Goal: Entertainment & Leisure: Consume media (video, audio)

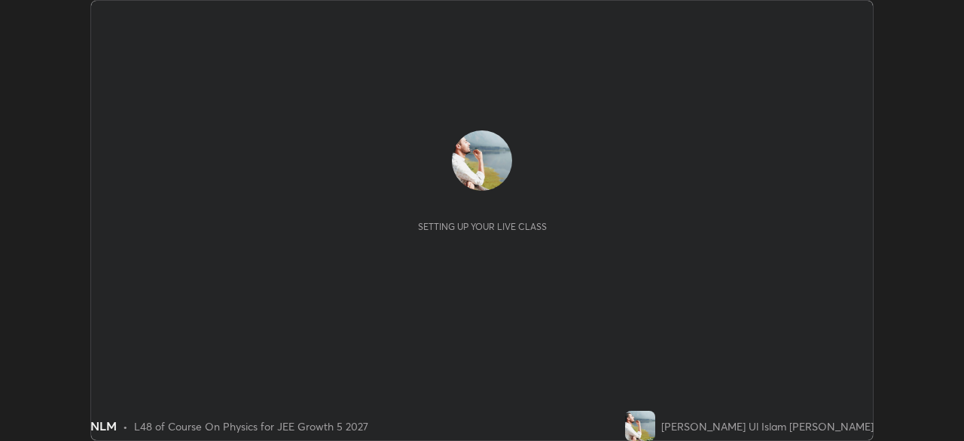
scroll to position [441, 964]
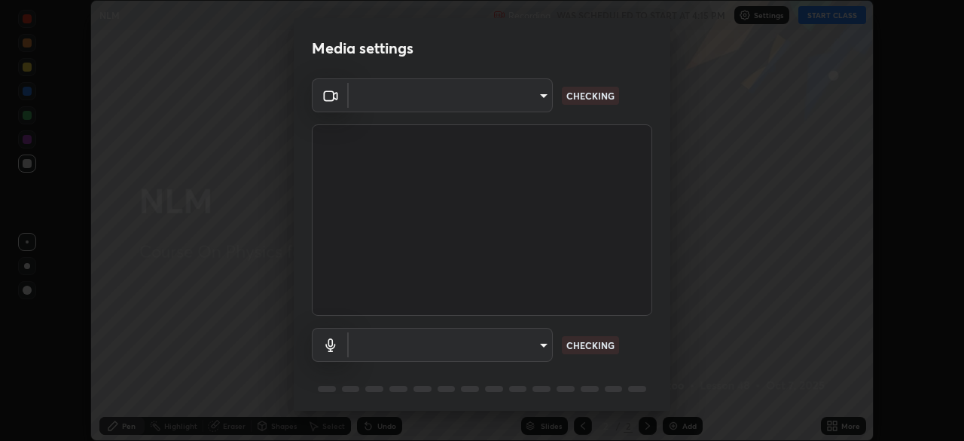
type input "05e465ff83a2709560b00517cc20afcec0d8c6759013130505a18faaf77a7109"
type input "default"
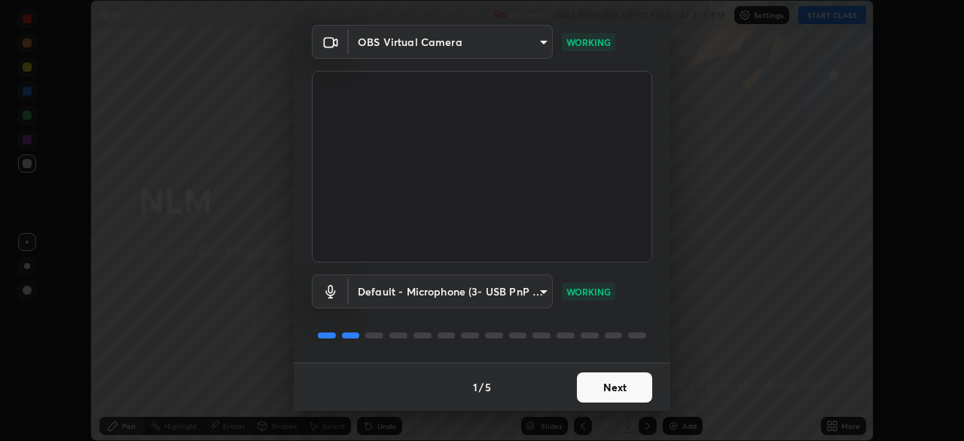
click at [620, 386] on button "Next" at bounding box center [614, 387] width 75 height 30
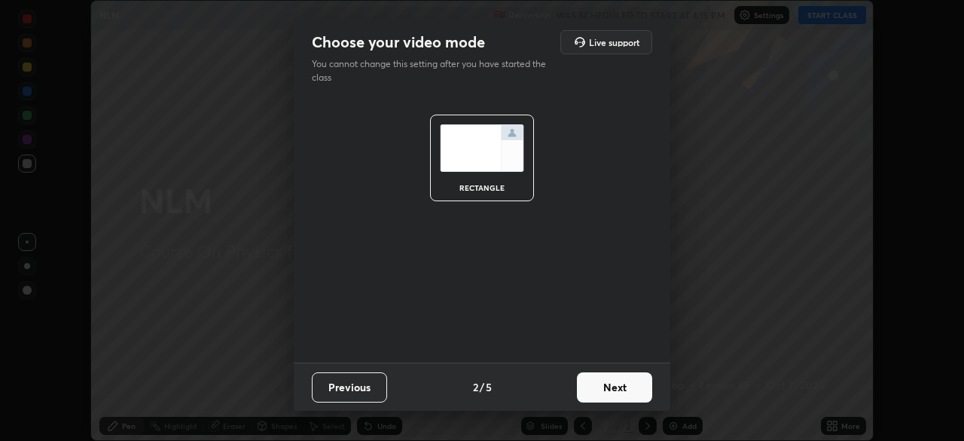
scroll to position [0, 0]
click at [619, 387] on button "Next" at bounding box center [614, 387] width 75 height 30
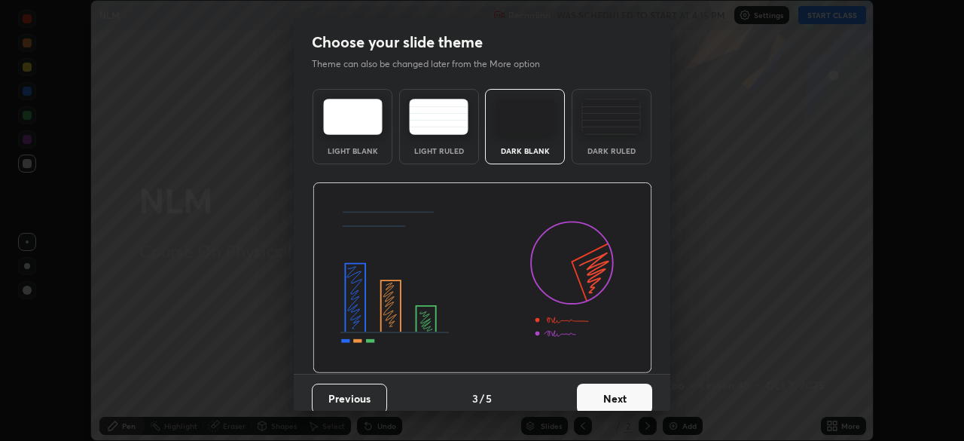
click at [617, 393] on button "Next" at bounding box center [614, 398] width 75 height 30
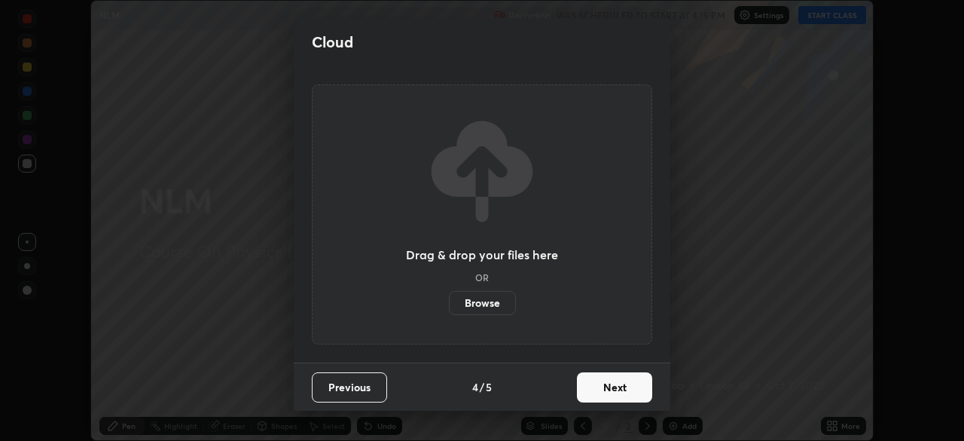
click at [624, 388] on button "Next" at bounding box center [614, 387] width 75 height 30
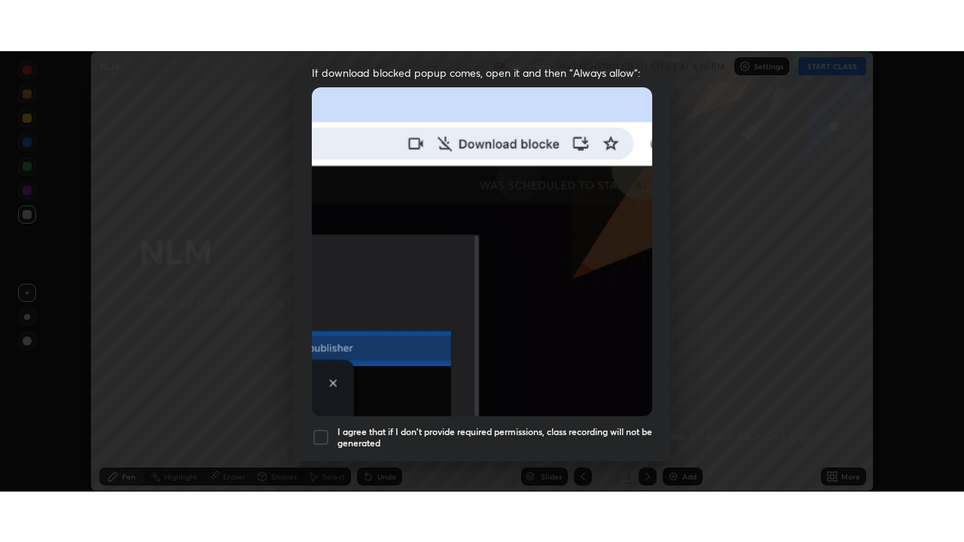
scroll to position [361, 0]
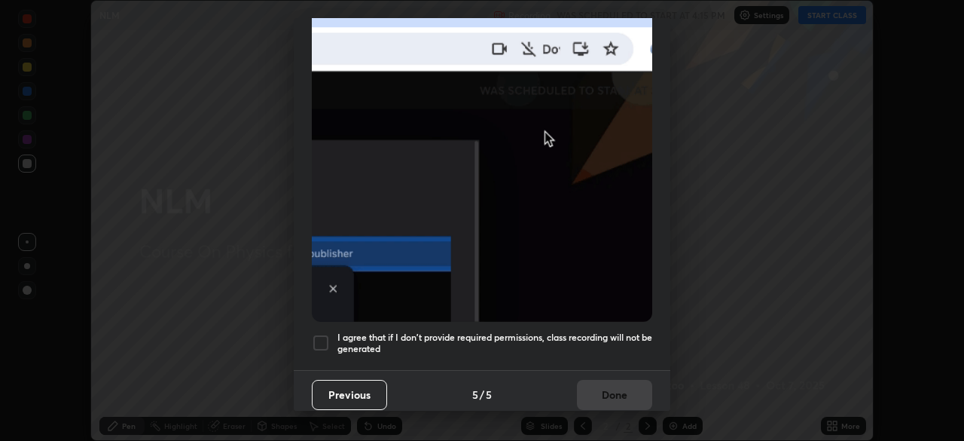
click at [609, 332] on h5 "I agree that if I don't provide required permissions, class recording will not …" at bounding box center [495, 342] width 315 height 23
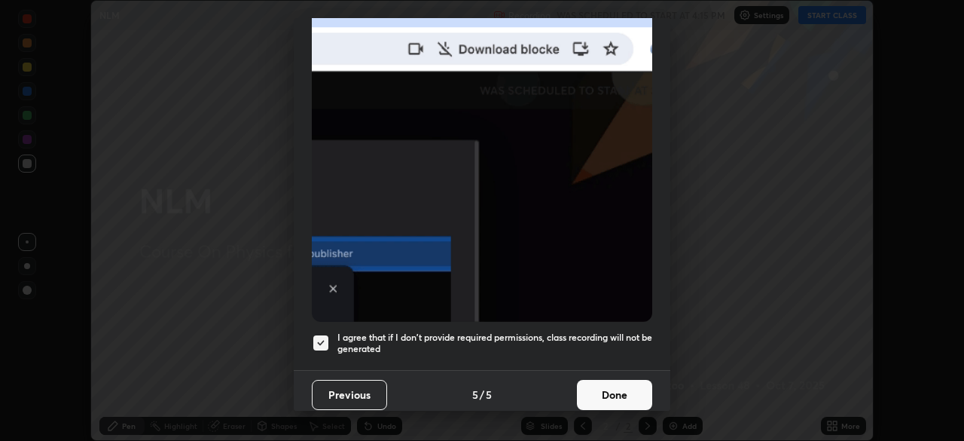
click at [616, 389] on button "Done" at bounding box center [614, 395] width 75 height 30
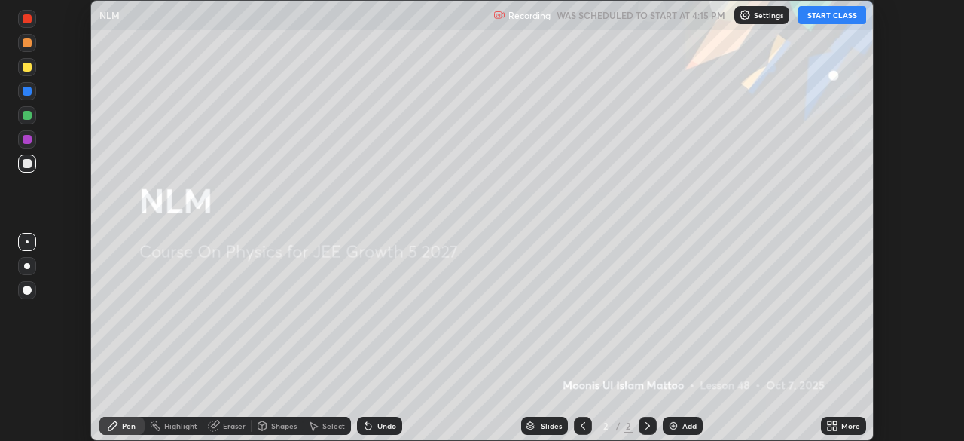
click at [677, 426] on img at bounding box center [674, 426] width 12 height 12
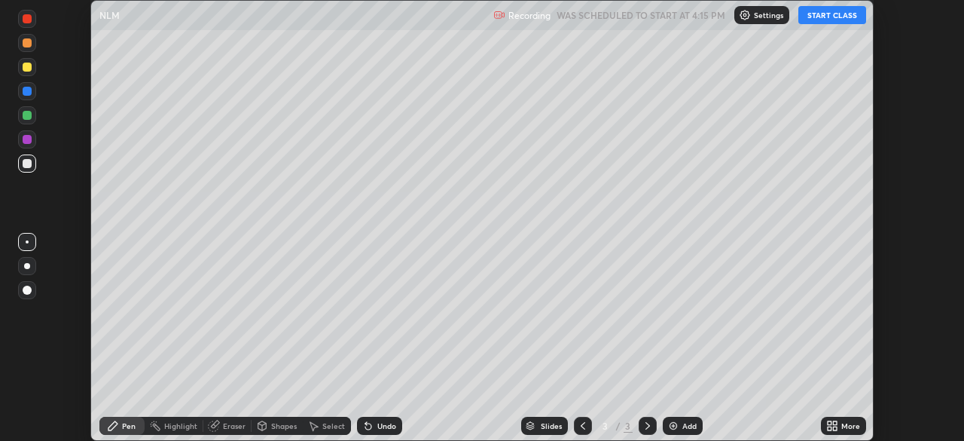
click at [833, 426] on icon at bounding box center [832, 426] width 12 height 12
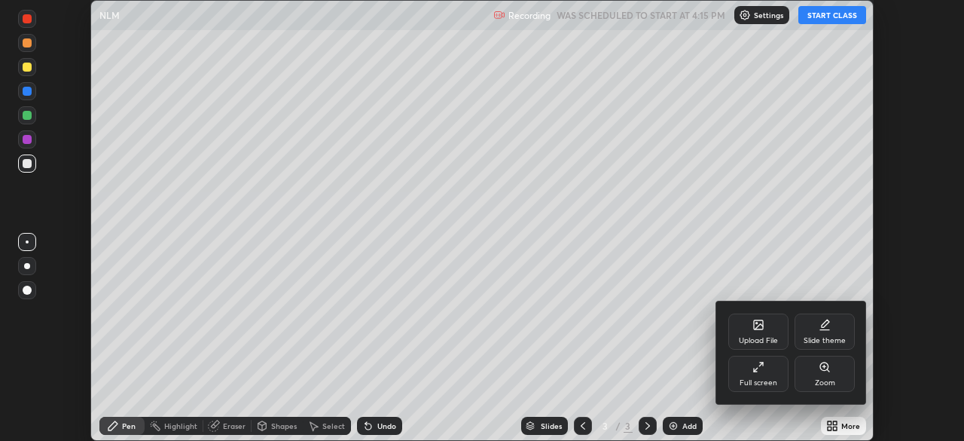
click at [751, 377] on div "Full screen" at bounding box center [759, 374] width 60 height 36
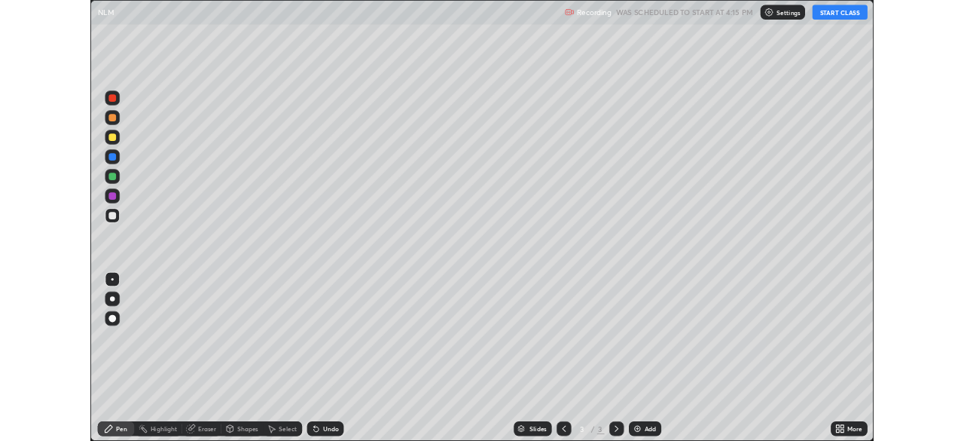
scroll to position [542, 964]
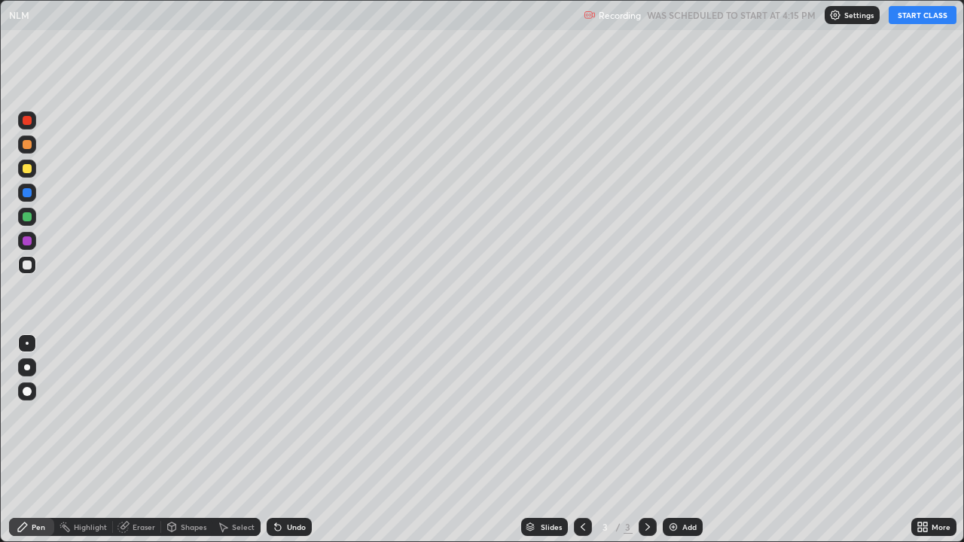
click at [923, 20] on button "START CLASS" at bounding box center [923, 15] width 68 height 18
click at [32, 266] on div at bounding box center [27, 265] width 18 height 18
click at [24, 217] on div at bounding box center [27, 216] width 9 height 9
click at [28, 245] on div at bounding box center [27, 241] width 9 height 9
click at [27, 170] on div at bounding box center [27, 168] width 9 height 9
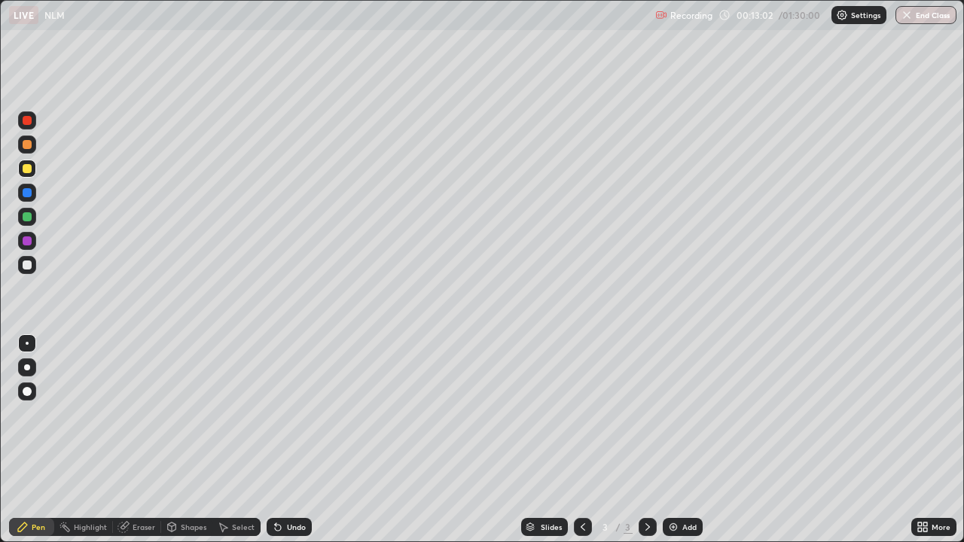
click at [26, 194] on div at bounding box center [27, 192] width 9 height 9
click at [26, 122] on div at bounding box center [27, 120] width 9 height 9
click at [29, 268] on div at bounding box center [27, 265] width 9 height 9
click at [26, 221] on div at bounding box center [27, 216] width 9 height 9
click at [33, 265] on div at bounding box center [27, 265] width 18 height 18
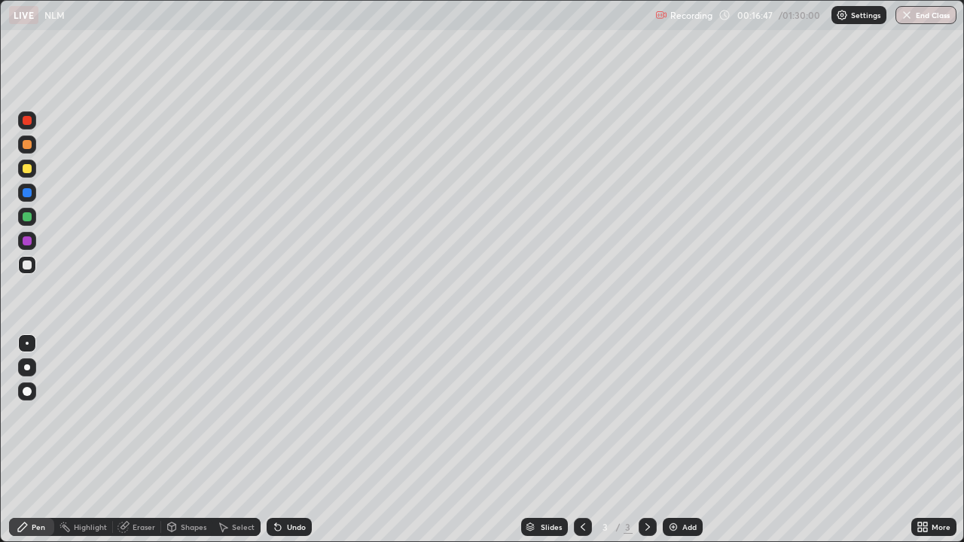
click at [676, 440] on img at bounding box center [674, 527] width 12 height 12
click at [579, 440] on icon at bounding box center [583, 527] width 12 height 12
click at [649, 440] on icon at bounding box center [648, 527] width 12 height 12
click at [290, 440] on div "Undo" at bounding box center [296, 528] width 19 height 8
click at [582, 440] on icon at bounding box center [583, 528] width 5 height 8
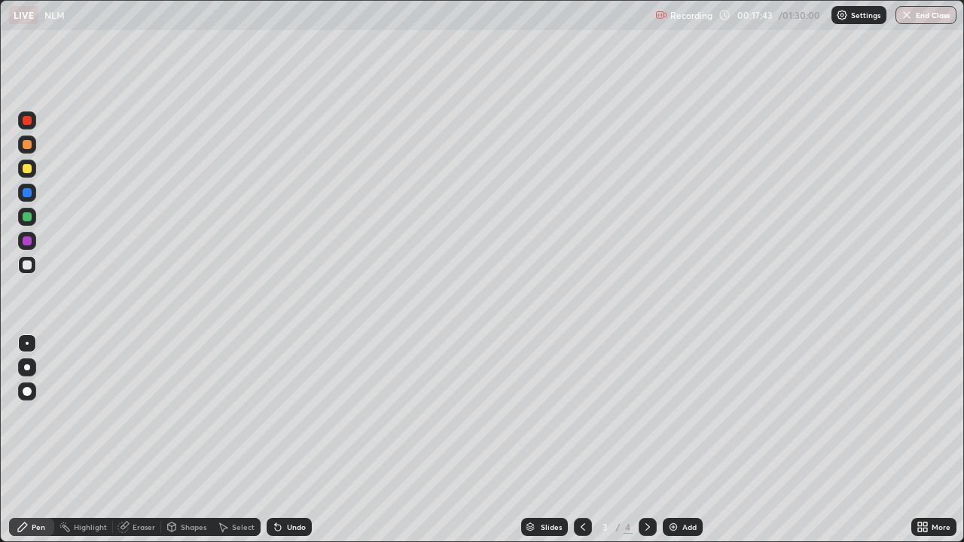
click at [646, 440] on icon at bounding box center [648, 527] width 12 height 12
click at [582, 440] on icon at bounding box center [583, 527] width 12 height 12
click at [644, 440] on icon at bounding box center [648, 527] width 12 height 12
click at [581, 440] on icon at bounding box center [583, 528] width 5 height 8
click at [645, 440] on icon at bounding box center [648, 527] width 12 height 12
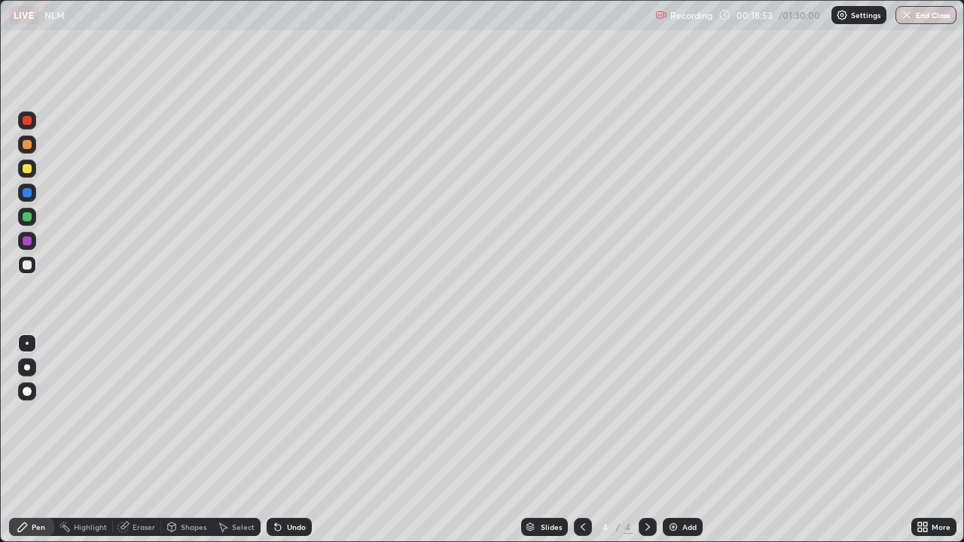
click at [578, 440] on div at bounding box center [583, 527] width 18 height 18
click at [646, 440] on icon at bounding box center [648, 527] width 12 height 12
click at [284, 440] on div "Undo" at bounding box center [289, 527] width 45 height 18
click at [287, 440] on div "Undo" at bounding box center [296, 528] width 19 height 8
click at [31, 264] on div at bounding box center [27, 265] width 9 height 9
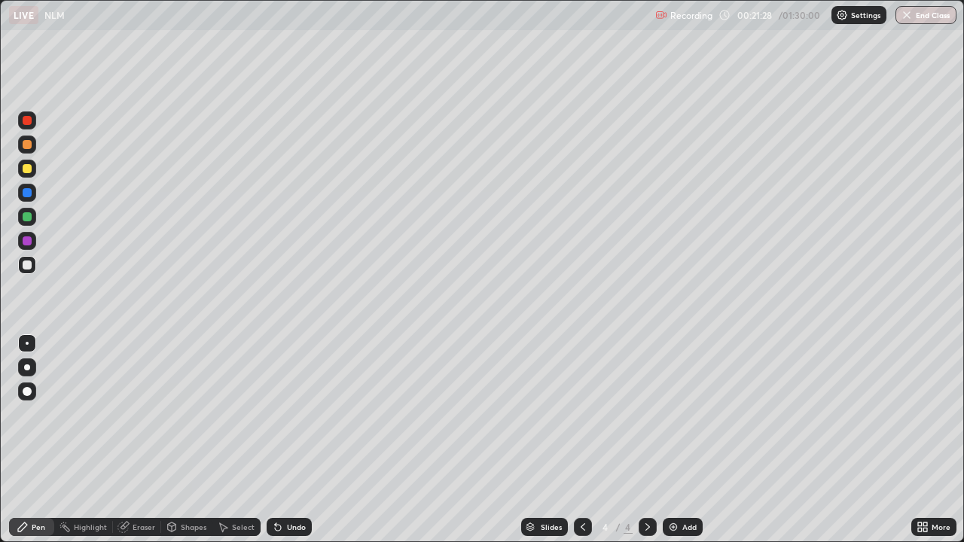
click at [141, 440] on div "Eraser" at bounding box center [144, 528] width 23 height 8
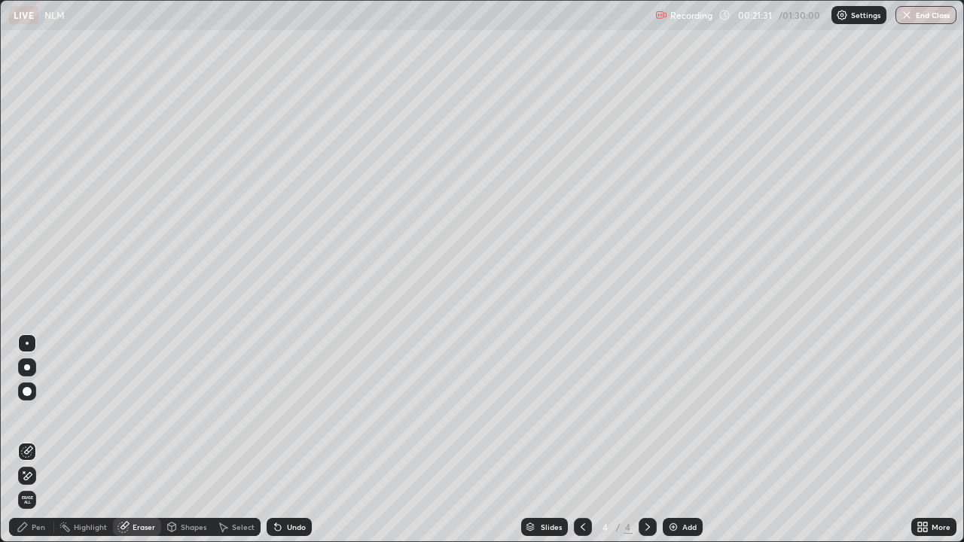
click at [34, 440] on div "Pen" at bounding box center [39, 528] width 14 height 8
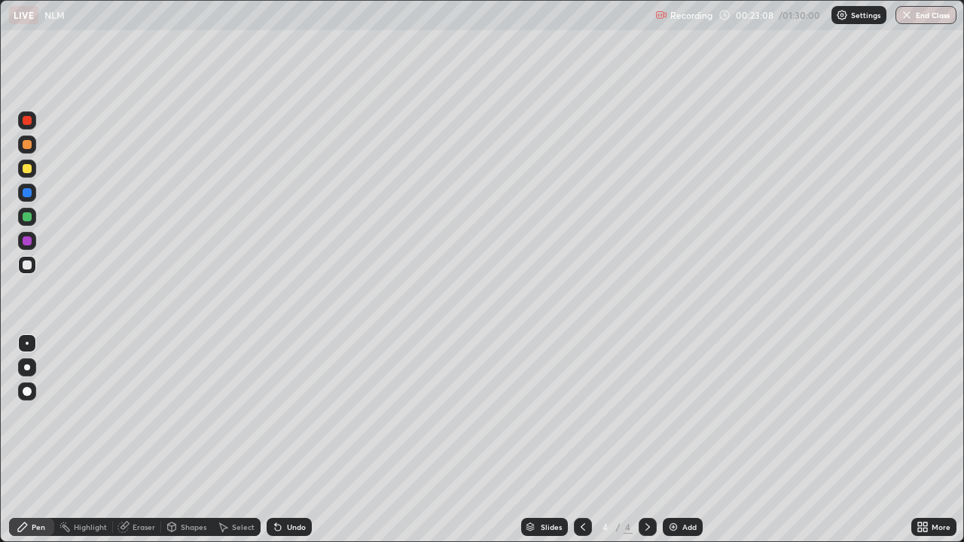
click at [26, 241] on div at bounding box center [27, 241] width 9 height 9
click at [28, 219] on div at bounding box center [27, 216] width 9 height 9
click at [26, 124] on div at bounding box center [27, 120] width 9 height 9
click at [29, 221] on div at bounding box center [27, 217] width 18 height 18
click at [676, 440] on img at bounding box center [674, 527] width 12 height 12
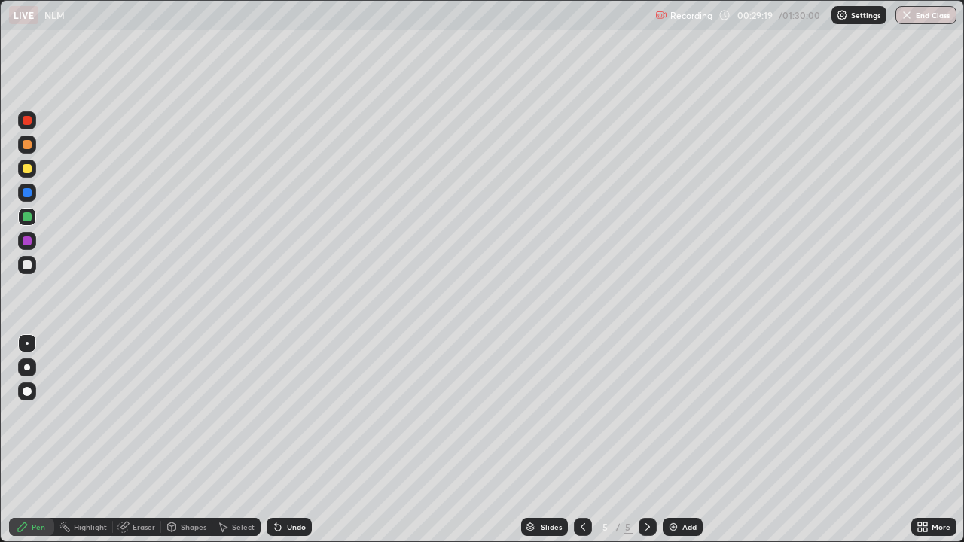
click at [25, 195] on div at bounding box center [27, 192] width 9 height 9
click at [27, 217] on div at bounding box center [27, 216] width 9 height 9
click at [139, 440] on div "Eraser" at bounding box center [144, 528] width 23 height 8
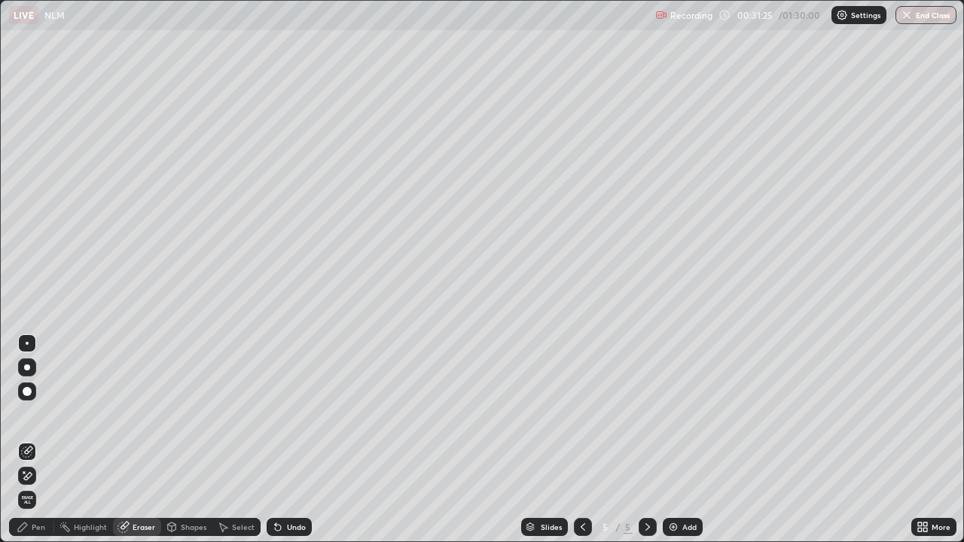
click at [41, 440] on div "Pen" at bounding box center [39, 528] width 14 height 8
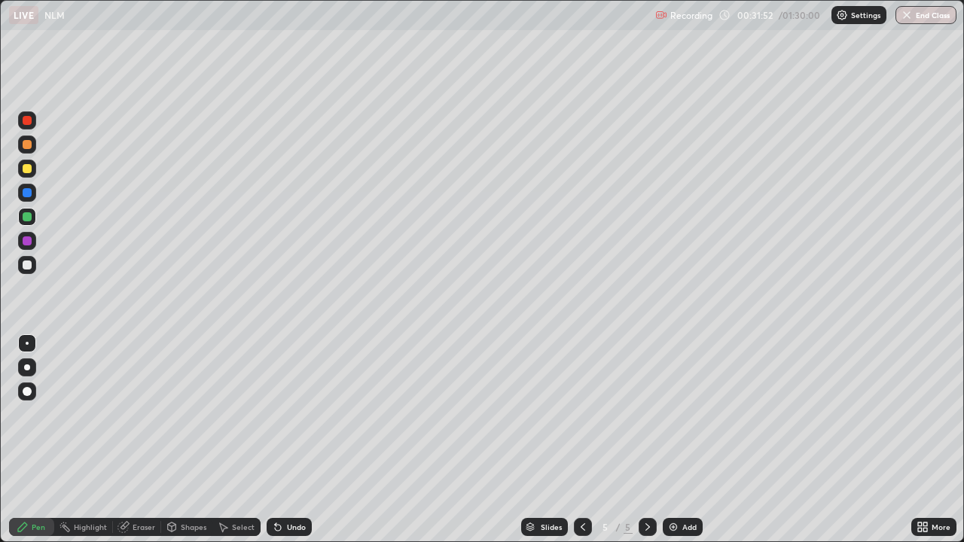
click at [35, 265] on div at bounding box center [27, 265] width 18 height 18
click at [683, 440] on div "Add" at bounding box center [690, 528] width 14 height 8
click at [28, 194] on div at bounding box center [27, 192] width 9 height 9
click at [27, 242] on div at bounding box center [27, 241] width 9 height 9
click at [24, 218] on div at bounding box center [27, 216] width 9 height 9
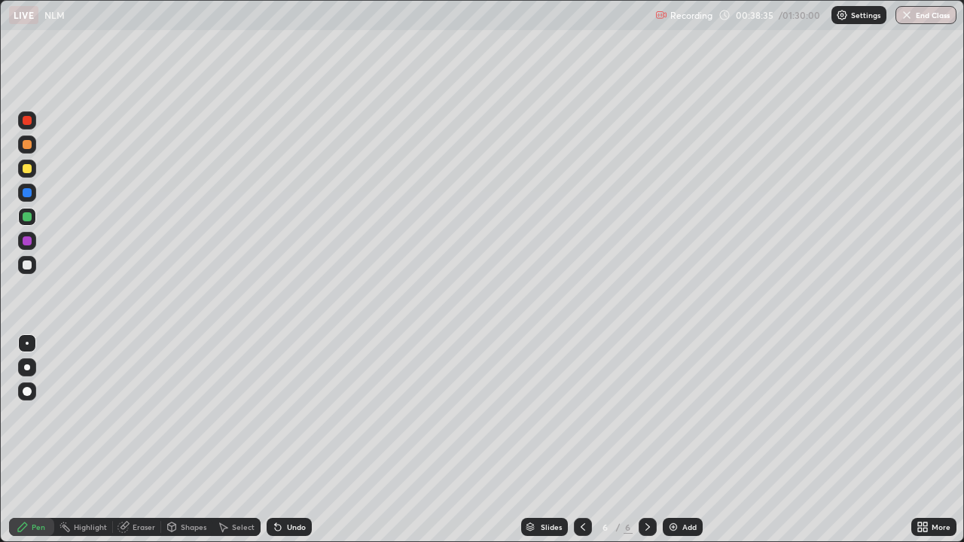
click at [25, 262] on div at bounding box center [27, 265] width 9 height 9
click at [29, 122] on div at bounding box center [27, 120] width 9 height 9
click at [578, 440] on icon at bounding box center [583, 527] width 12 height 12
click at [645, 440] on icon at bounding box center [648, 527] width 12 height 12
click at [26, 263] on div at bounding box center [27, 265] width 9 height 9
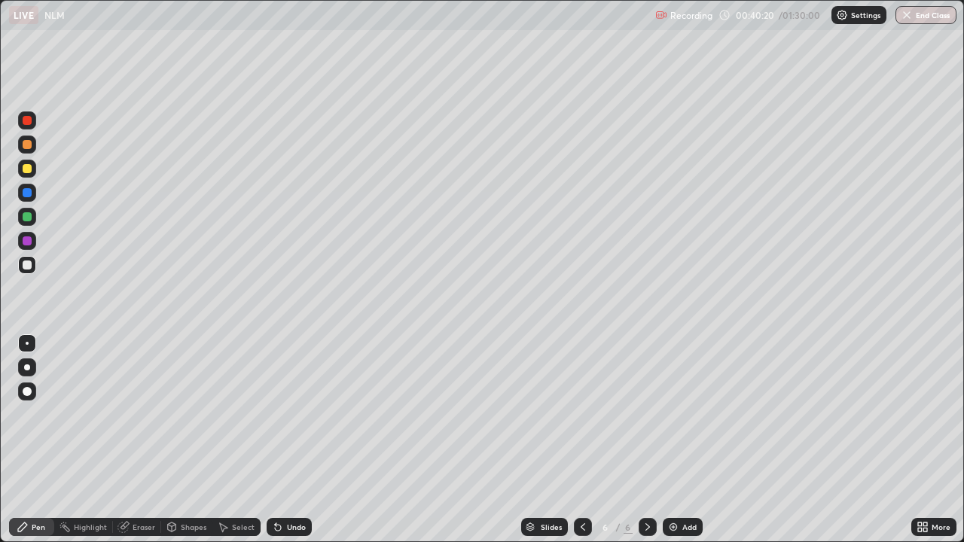
click at [26, 171] on div at bounding box center [27, 168] width 9 height 9
click at [27, 267] on div at bounding box center [27, 265] width 9 height 9
click at [582, 440] on icon at bounding box center [583, 528] width 5 height 8
click at [647, 440] on icon at bounding box center [648, 527] width 12 height 12
click at [683, 440] on div "Add" at bounding box center [690, 528] width 14 height 8
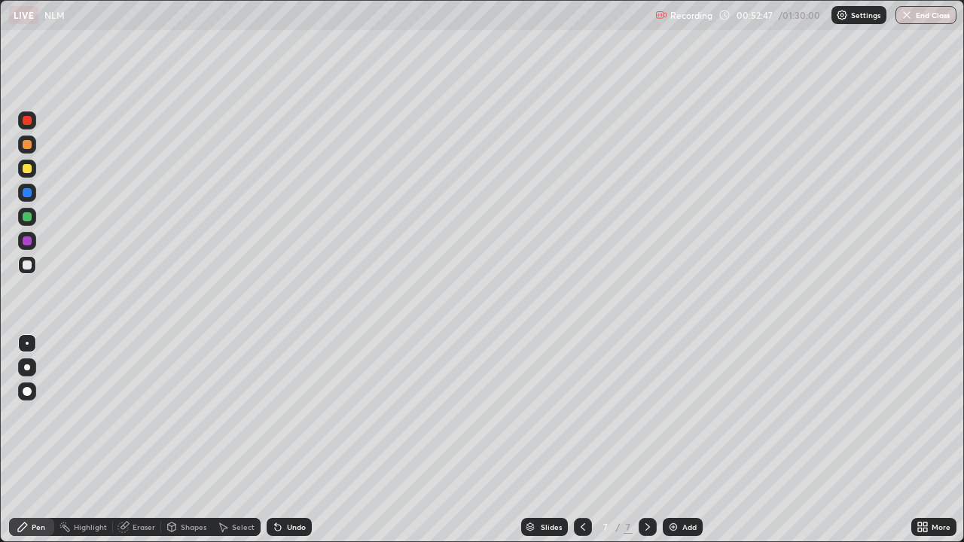
click at [23, 217] on div at bounding box center [27, 216] width 9 height 9
click at [17, 415] on div at bounding box center [27, 421] width 24 height 181
click at [26, 240] on div at bounding box center [27, 241] width 9 height 9
click at [26, 169] on div at bounding box center [27, 168] width 9 height 9
click at [29, 266] on div at bounding box center [27, 265] width 9 height 9
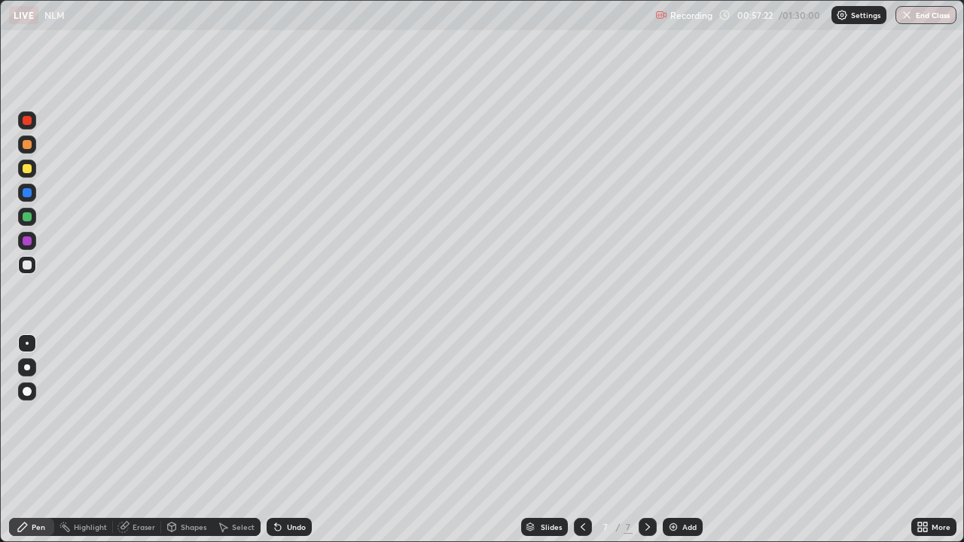
click at [677, 440] on img at bounding box center [674, 527] width 12 height 12
click at [29, 173] on div at bounding box center [27, 168] width 9 height 9
click at [23, 194] on div at bounding box center [27, 192] width 9 height 9
click at [23, 218] on div at bounding box center [27, 216] width 9 height 9
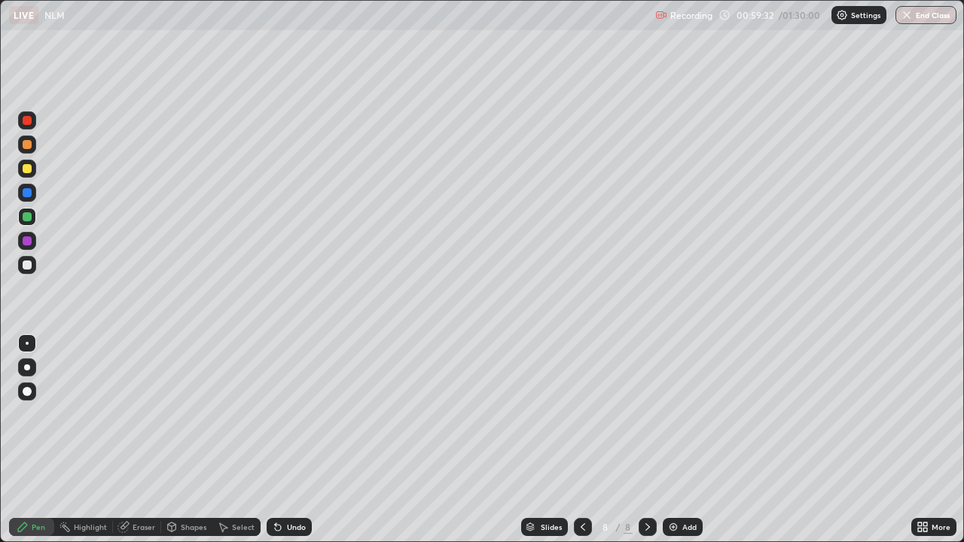
click at [29, 219] on div at bounding box center [27, 216] width 9 height 9
click at [23, 267] on div at bounding box center [27, 265] width 9 height 9
click at [26, 194] on div at bounding box center [27, 192] width 9 height 9
click at [27, 243] on div at bounding box center [27, 241] width 9 height 9
click at [579, 440] on icon at bounding box center [583, 527] width 12 height 12
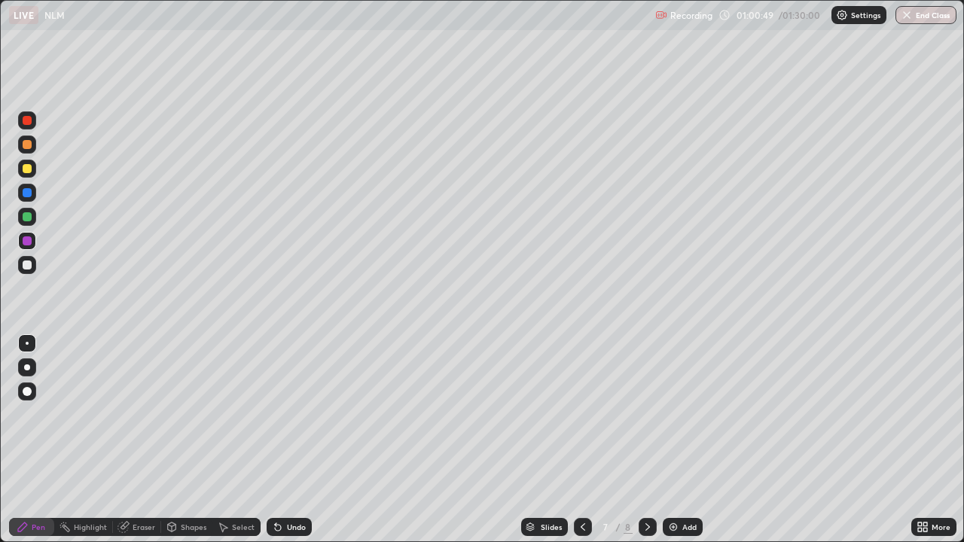
click at [582, 440] on icon at bounding box center [583, 527] width 12 height 12
click at [29, 218] on div at bounding box center [27, 216] width 9 height 9
click at [26, 262] on div at bounding box center [27, 265] width 9 height 9
click at [29, 172] on div at bounding box center [27, 168] width 9 height 9
click at [27, 264] on div at bounding box center [27, 265] width 9 height 9
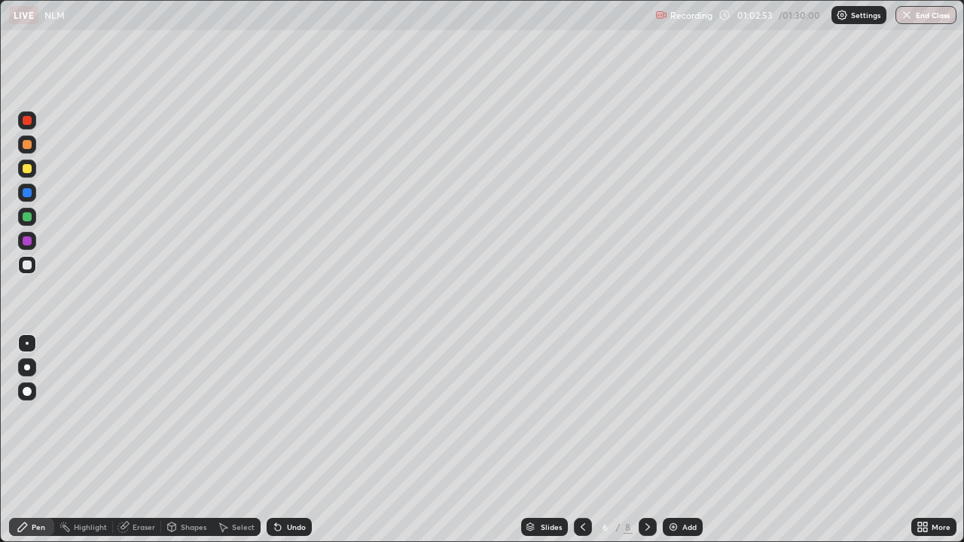
click at [29, 148] on div at bounding box center [27, 144] width 9 height 9
click at [644, 440] on icon at bounding box center [648, 527] width 12 height 12
click at [645, 440] on icon at bounding box center [648, 527] width 12 height 12
click at [148, 440] on div "Eraser" at bounding box center [144, 528] width 23 height 8
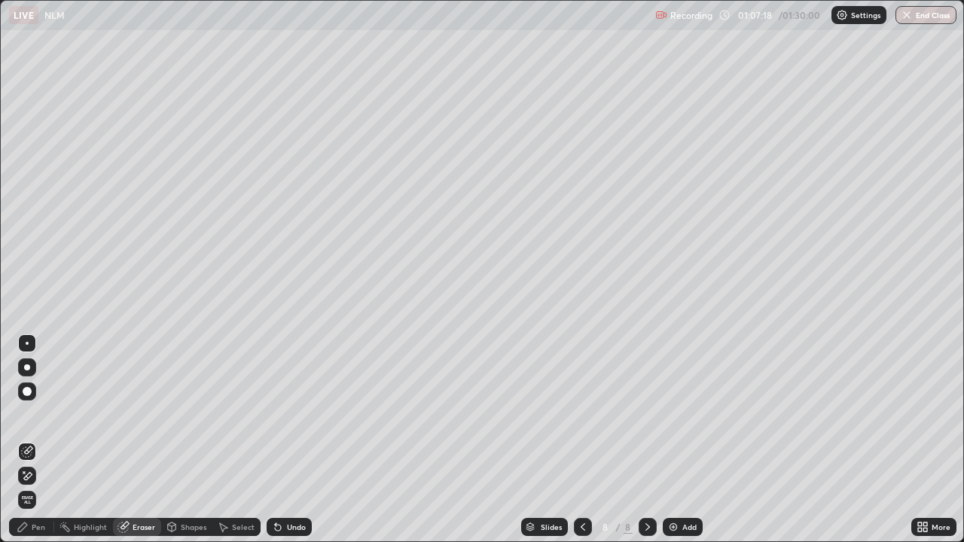
click at [44, 440] on div "Pen" at bounding box center [39, 528] width 14 height 8
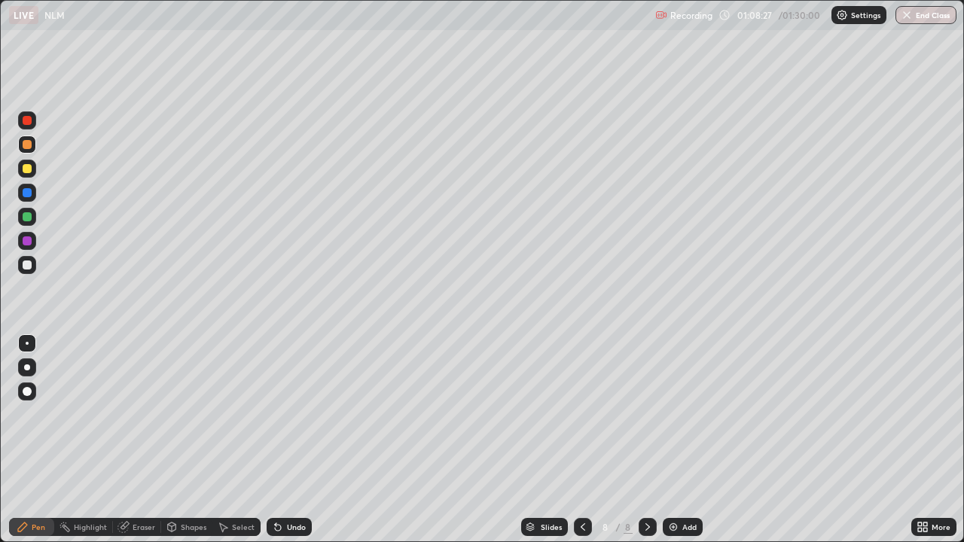
click at [138, 440] on div "Eraser" at bounding box center [144, 528] width 23 height 8
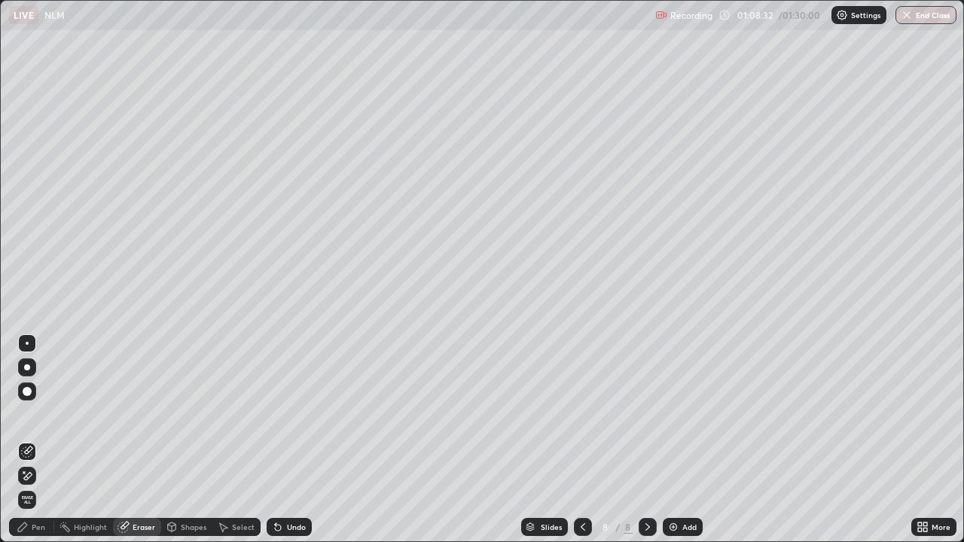
click at [40, 440] on div "Pen" at bounding box center [39, 528] width 14 height 8
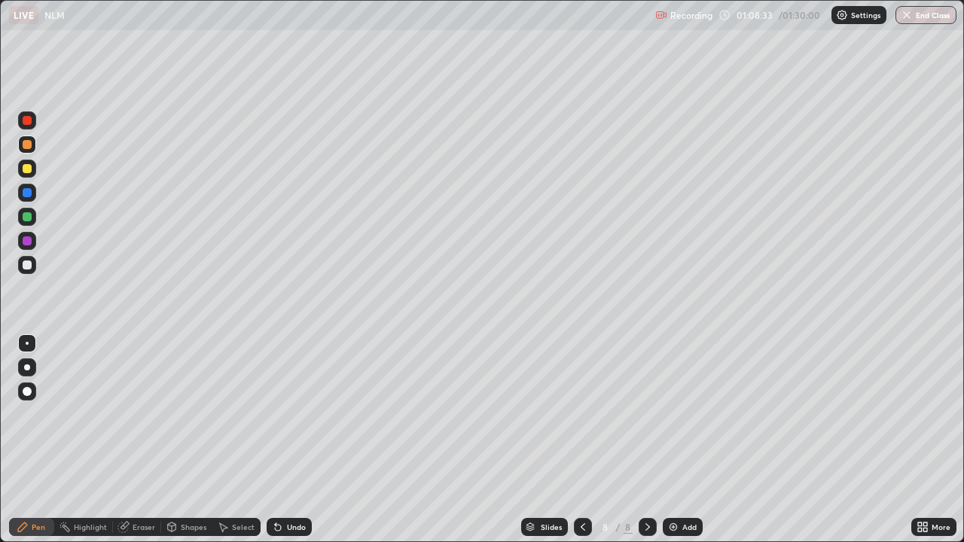
click at [30, 266] on div at bounding box center [27, 265] width 9 height 9
click at [26, 266] on div at bounding box center [27, 265] width 9 height 9
click at [145, 440] on div "Eraser" at bounding box center [144, 528] width 23 height 8
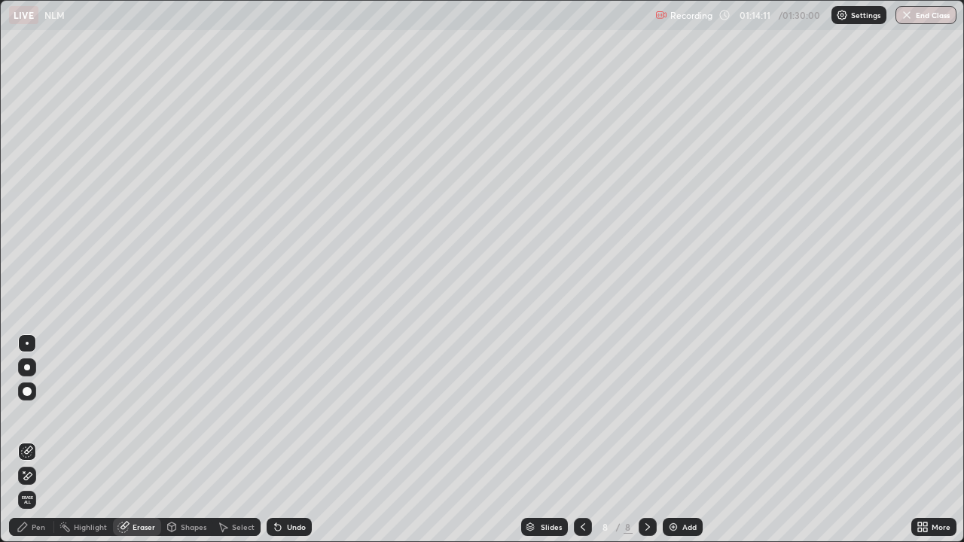
click at [37, 440] on div "Pen" at bounding box center [39, 528] width 14 height 8
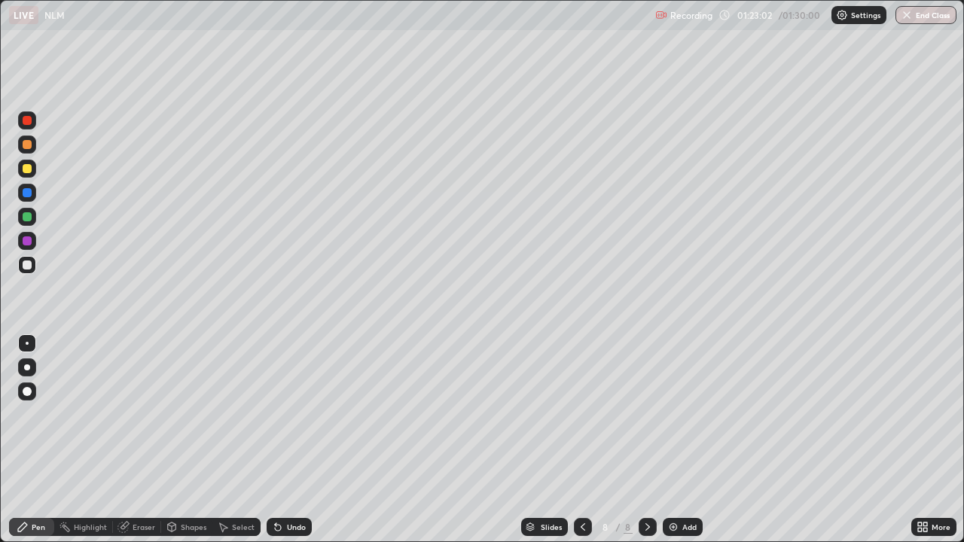
click at [942, 22] on button "End Class" at bounding box center [926, 15] width 61 height 18
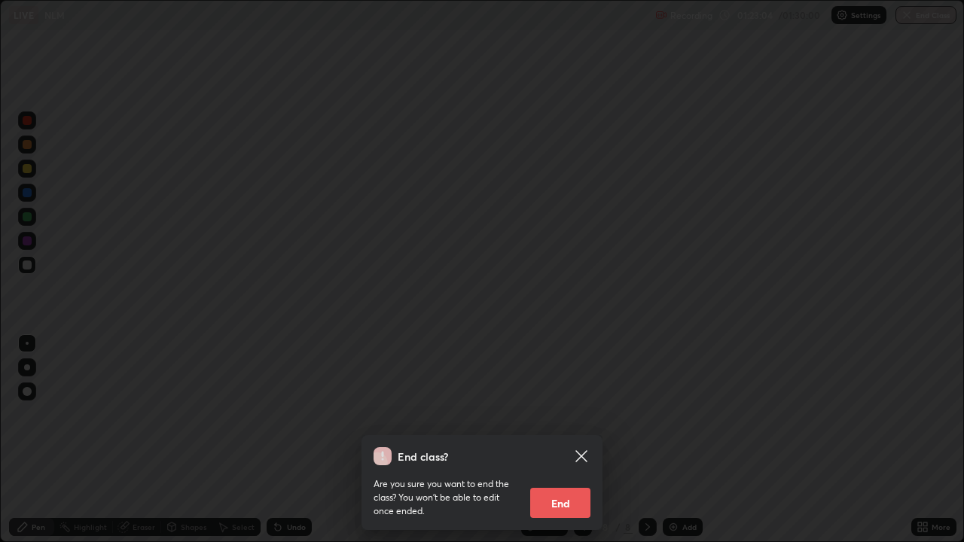
click at [567, 440] on button "End" at bounding box center [560, 503] width 60 height 30
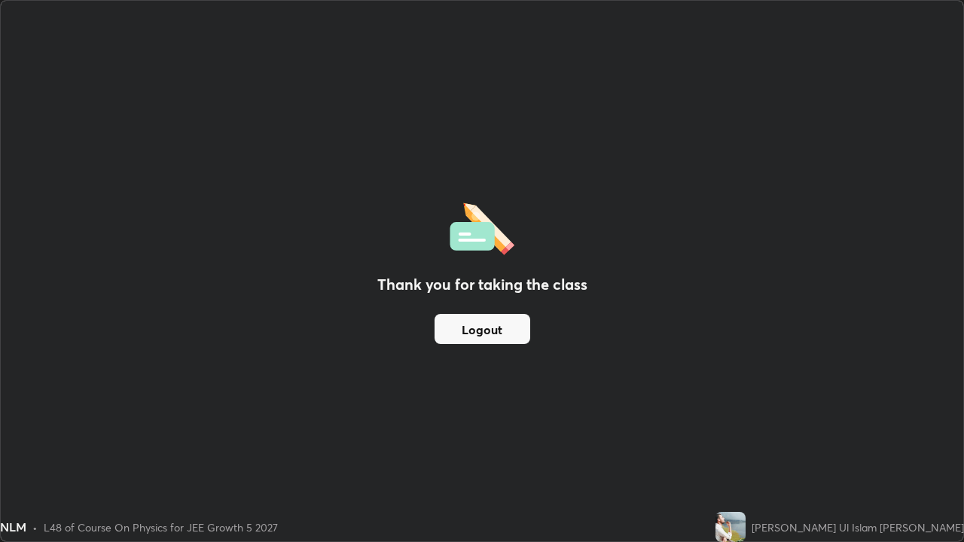
click at [477, 335] on button "Logout" at bounding box center [483, 329] width 96 height 30
click at [477, 331] on button "Logout" at bounding box center [483, 329] width 96 height 30
click at [471, 330] on button "Logout" at bounding box center [483, 329] width 96 height 30
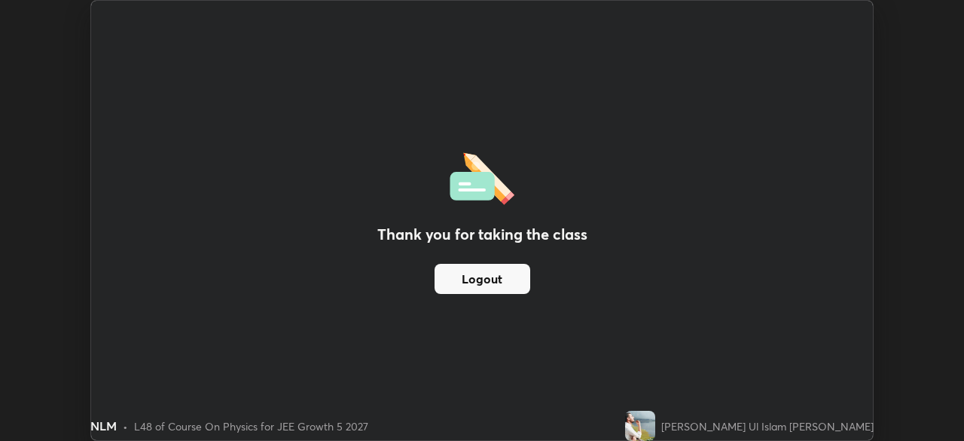
scroll to position [74898, 74375]
